Goal: Information Seeking & Learning: Understand process/instructions

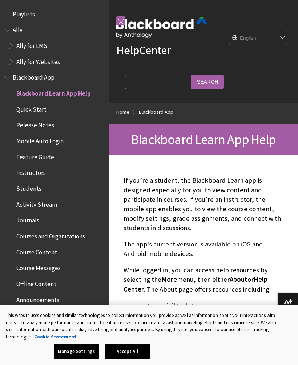
scroll to position [75, 0]
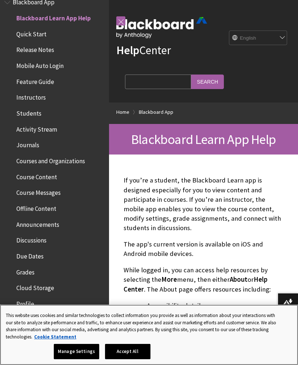
click at [132, 354] on button "Accept All" at bounding box center [127, 351] width 45 height 15
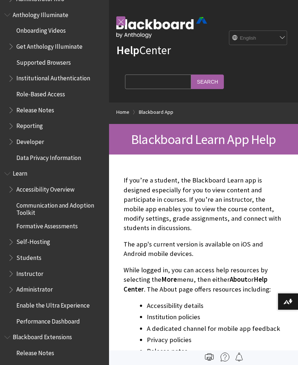
scroll to position [476, 0]
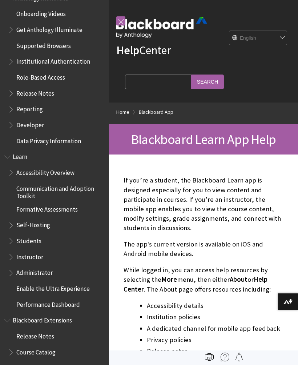
click at [9, 235] on span "Book outline for Blackboard Learn Help" at bounding box center [12, 239] width 8 height 9
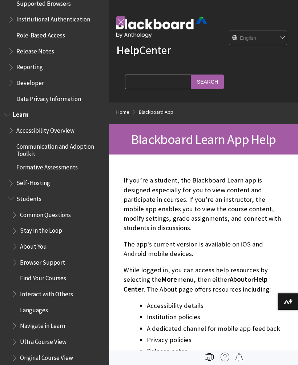
scroll to position [517, 0]
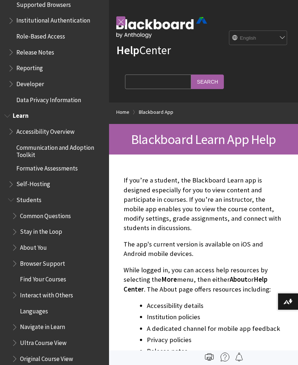
click at [15, 226] on span "Book outline for Blackboard Learn Help" at bounding box center [16, 230] width 8 height 9
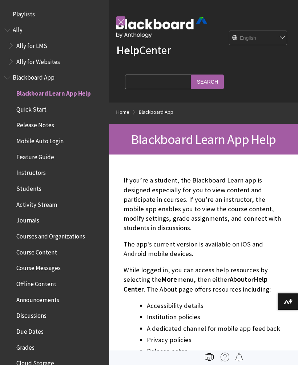
scroll to position [0, 0]
click at [52, 143] on span "Mobile Auto Login" at bounding box center [39, 140] width 47 height 10
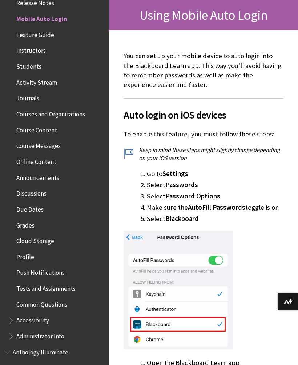
scroll to position [129, 0]
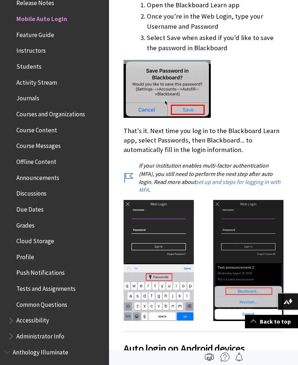
scroll to position [482, 0]
